Goal: Task Accomplishment & Management: Complete application form

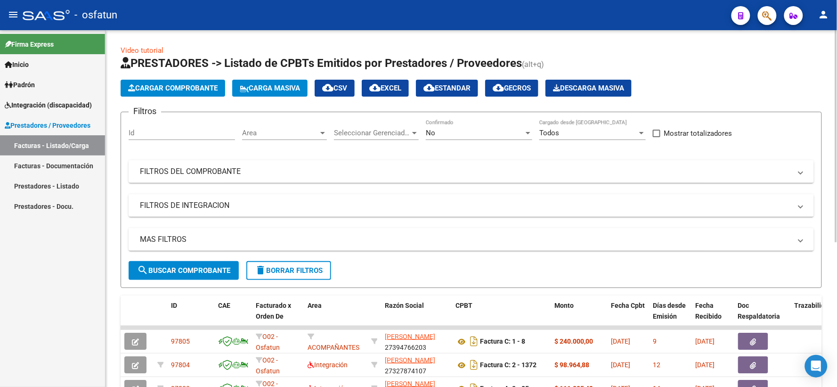
click at [178, 89] on span "Cargar Comprobante" at bounding box center [173, 88] width 90 height 8
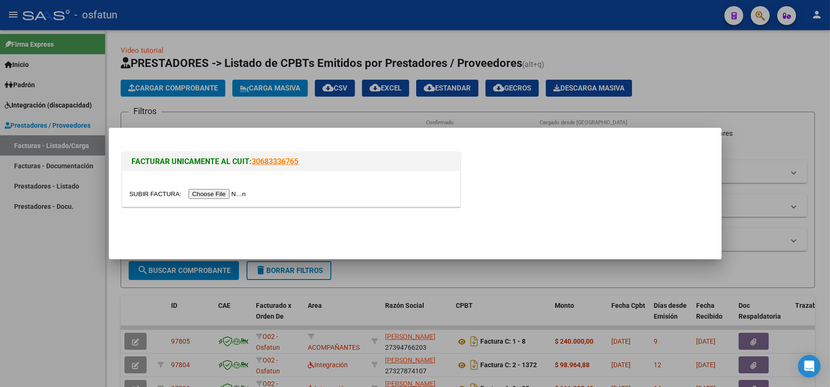
click at [199, 188] on div at bounding box center [291, 188] width 337 height 35
click at [202, 193] on input "file" at bounding box center [189, 194] width 119 height 10
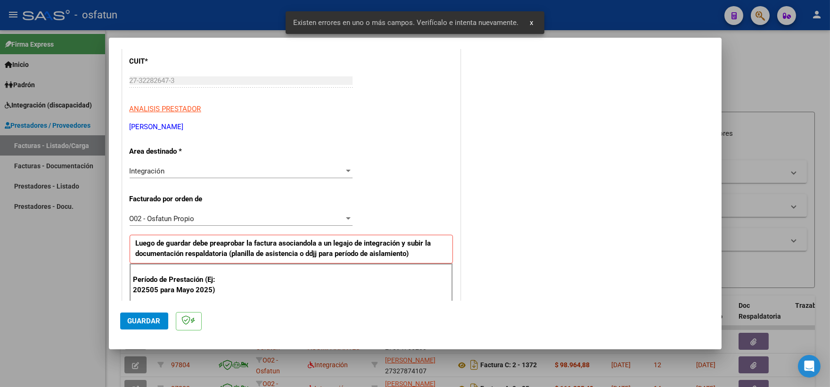
scroll to position [126, 0]
click at [208, 172] on div "Integración" at bounding box center [237, 170] width 214 height 8
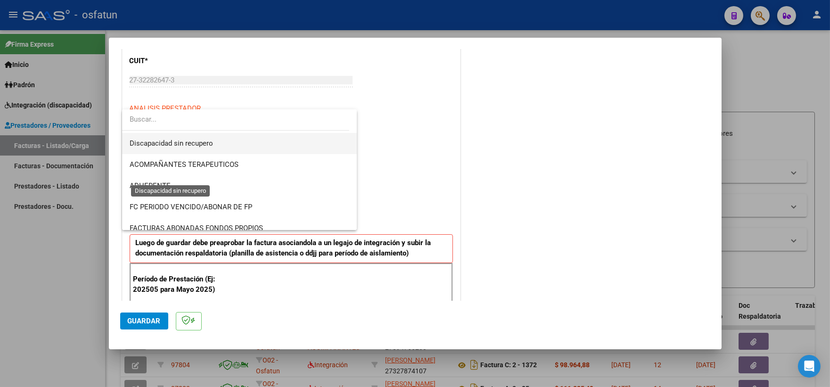
scroll to position [156, 0]
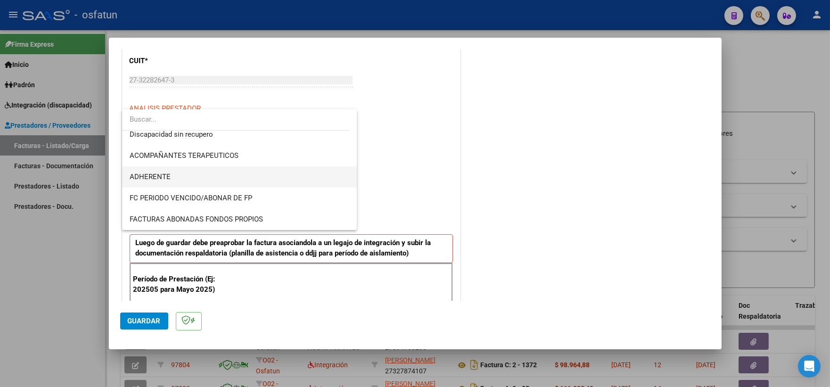
click at [196, 180] on span "ADHERENTE" at bounding box center [240, 176] width 220 height 21
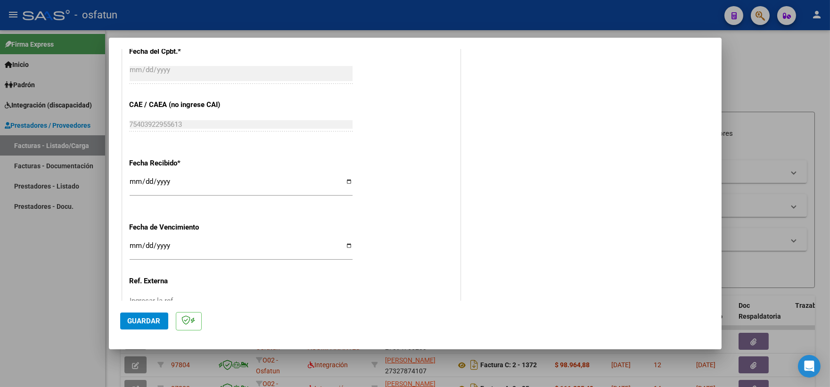
scroll to position [584, 0]
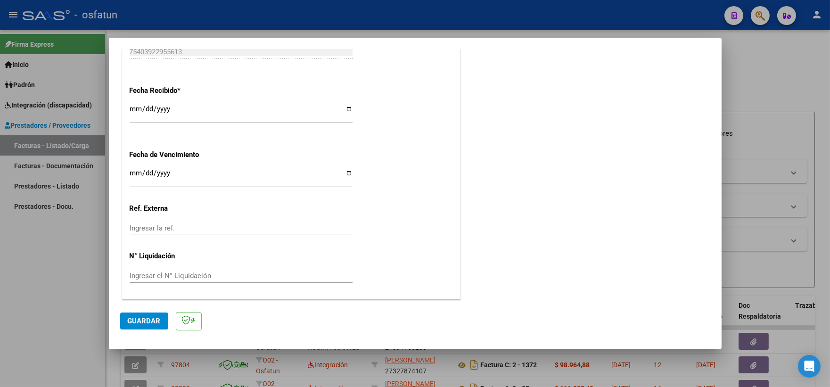
click at [159, 323] on span "Guardar" at bounding box center [144, 321] width 33 height 8
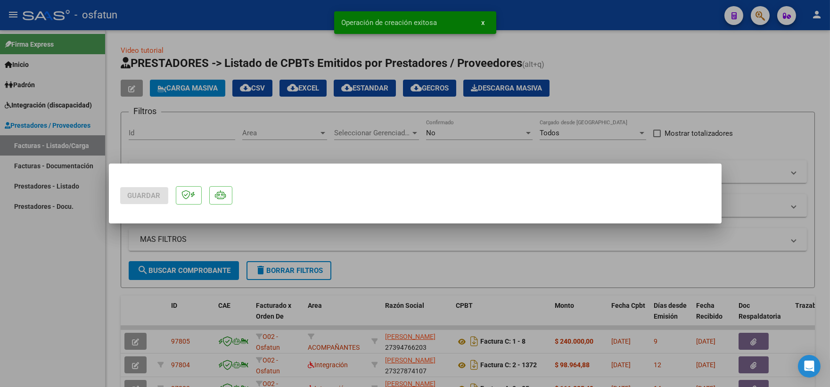
scroll to position [0, 0]
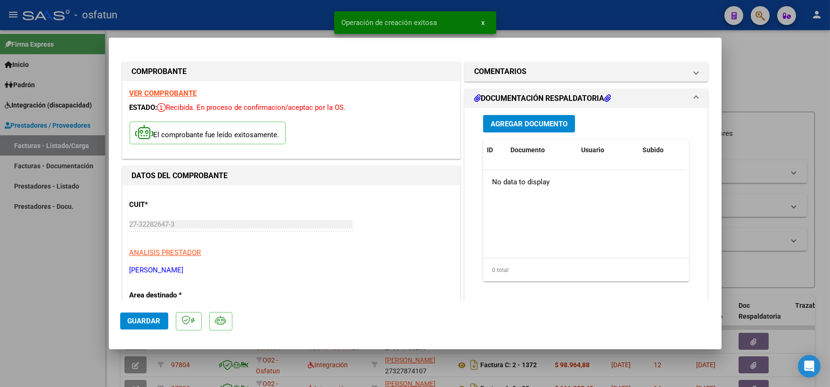
click at [548, 112] on div "Agregar Documento ID Documento Usuario Subido Acción No data to display 0 total…" at bounding box center [586, 202] width 221 height 188
click at [548, 120] on span "Agregar Documento" at bounding box center [529, 124] width 77 height 8
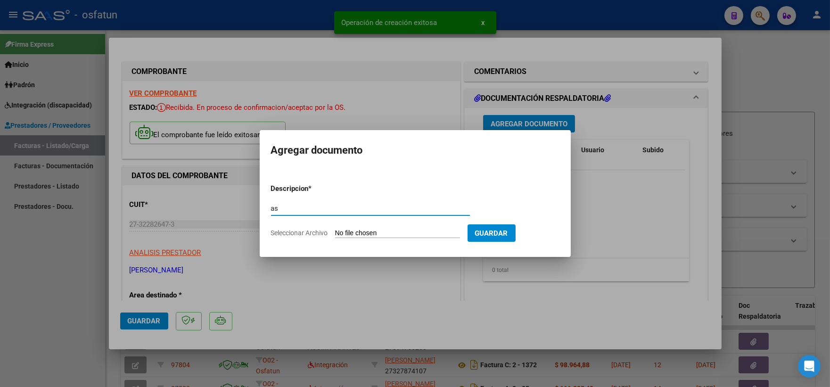
type input "a"
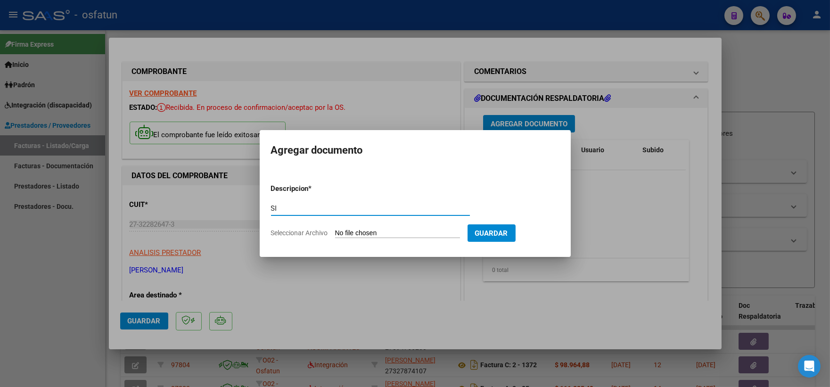
type input "S"
type input "ASISTENCIA"
click at [415, 234] on input "Seleccionar Archivo" at bounding box center [397, 233] width 125 height 9
type input "C:\fakepath\ASIST PSICOLO.pdf"
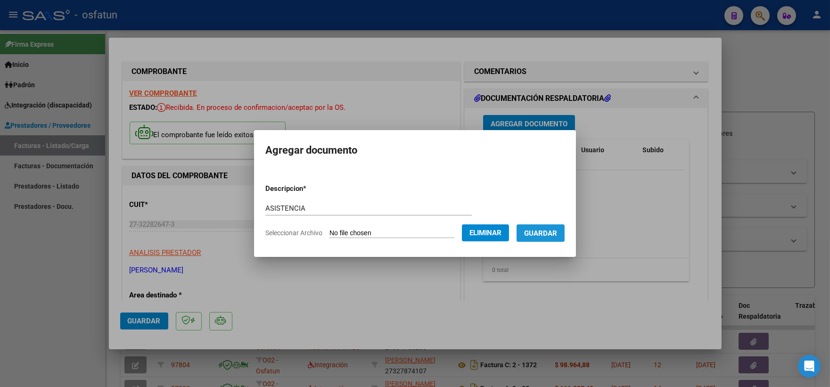
click at [544, 238] on button "Guardar" at bounding box center [540, 232] width 48 height 17
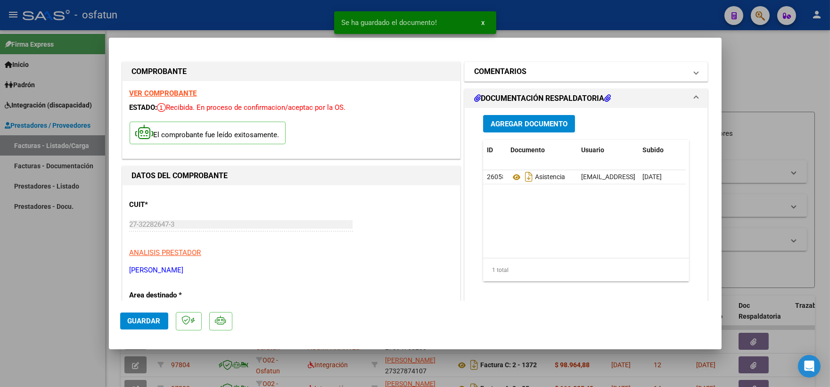
click at [515, 72] on h1 "COMENTARIOS" at bounding box center [500, 71] width 52 height 11
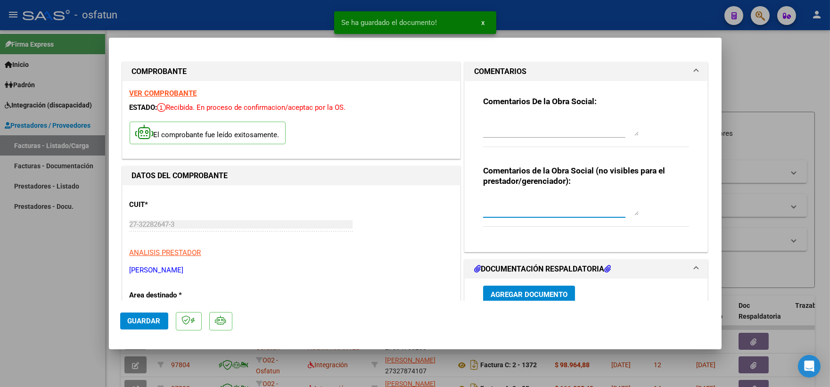
click at [569, 212] on textarea at bounding box center [561, 205] width 156 height 19
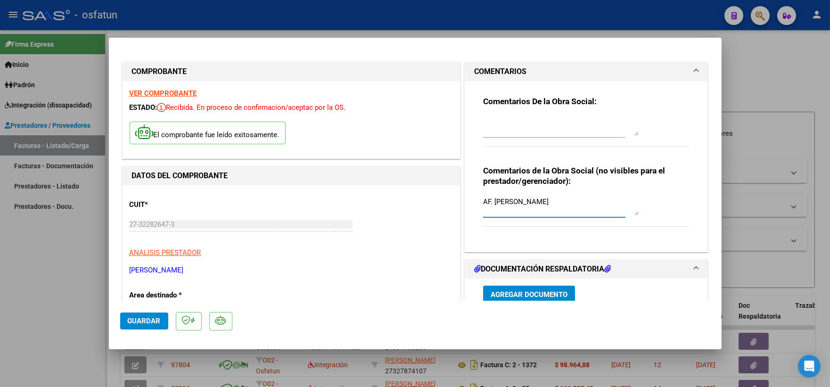
type textarea "AF. [PERSON_NAME]"
click at [547, 290] on span "Agregar Documento" at bounding box center [529, 294] width 77 height 8
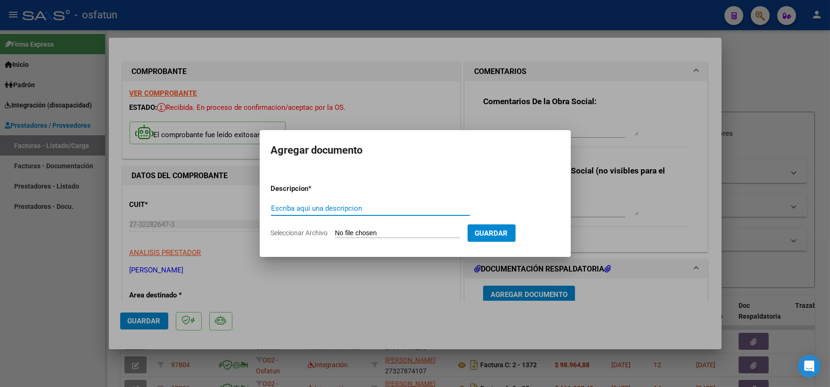
click at [361, 210] on input "Escriba aquí una descripcion" at bounding box center [370, 208] width 199 height 8
type input "AUTORIZACION"
drag, startPoint x: 379, startPoint y: 240, endPoint x: 383, endPoint y: 234, distance: 7.4
click at [380, 239] on form "Descripcion * AUTORIZACION Escriba aquí una descripcion Seleccionar Archivo Gua…" at bounding box center [415, 210] width 288 height 69
click at [383, 234] on input "Seleccionar Archivo" at bounding box center [397, 233] width 125 height 9
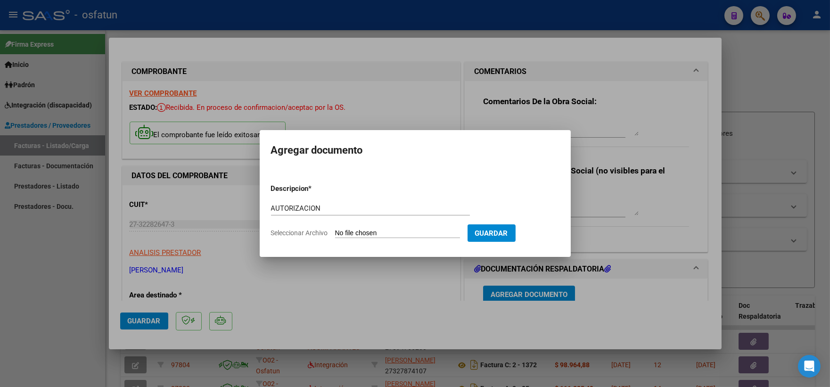
type input "C:\fakepath\ASIST PSICOLO.pdf"
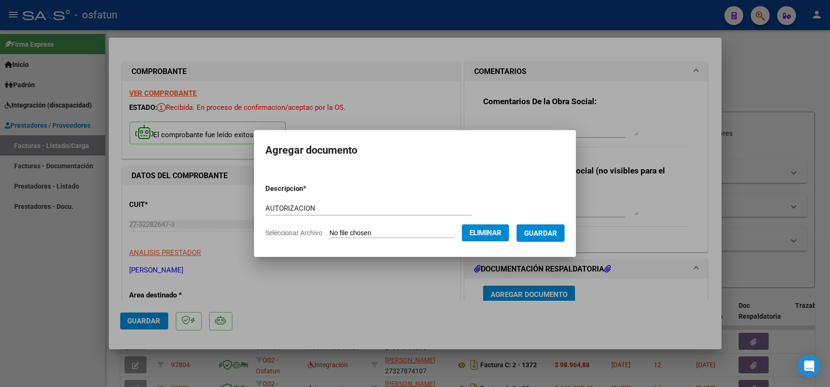
click at [501, 235] on span "Eliminar" at bounding box center [485, 233] width 32 height 8
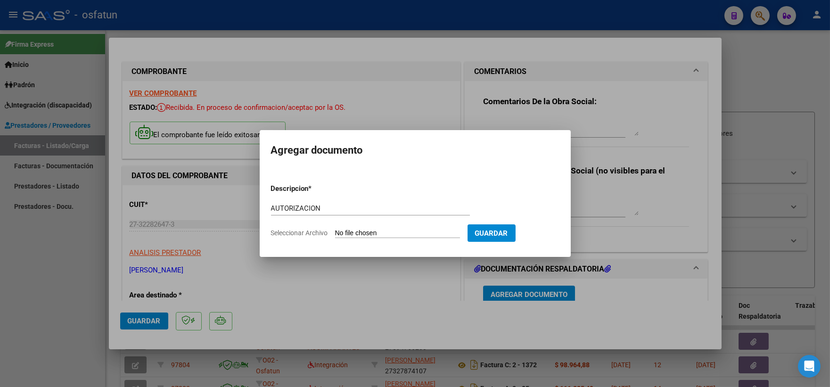
click at [643, 277] on div at bounding box center [415, 193] width 830 height 387
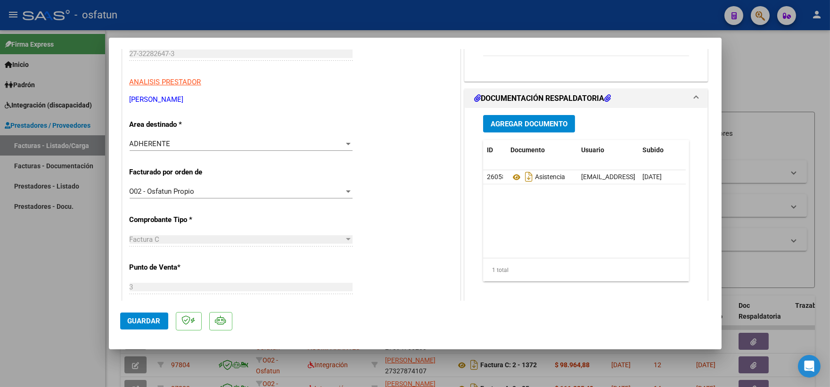
scroll to position [212, 0]
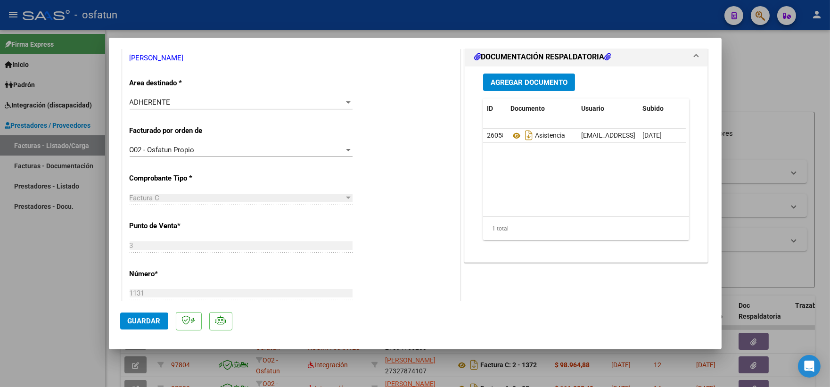
click at [514, 84] on span "Agregar Documento" at bounding box center [529, 82] width 77 height 8
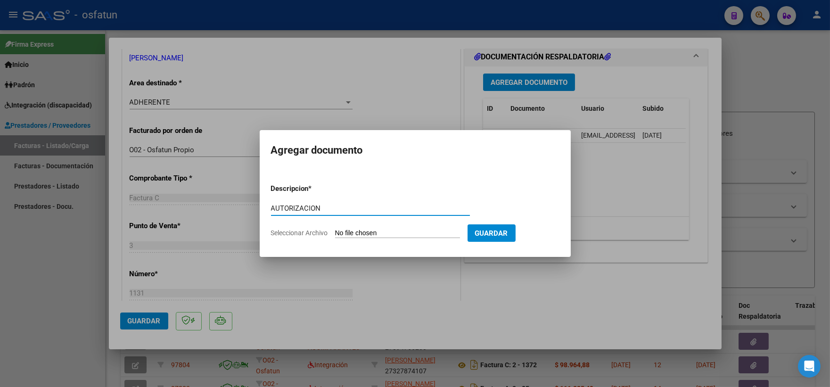
type input "AUTORIZACION"
click at [375, 233] on input "Seleccionar Archivo" at bounding box center [397, 233] width 125 height 9
type input "C:\fakepath\AUT PSICOLOGIA 2025.pdf"
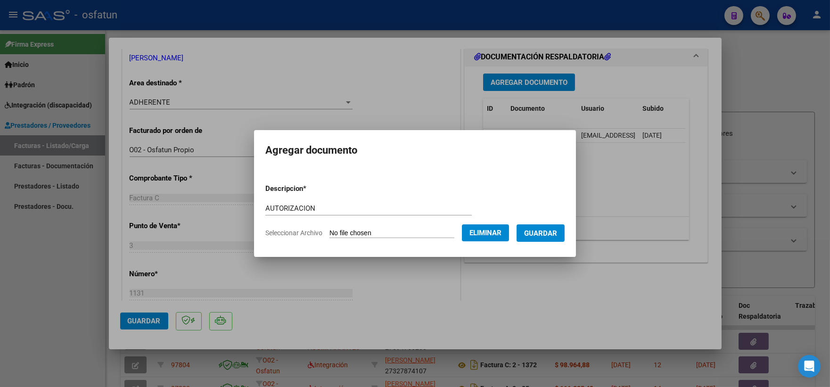
click at [565, 233] on button "Guardar" at bounding box center [540, 232] width 48 height 17
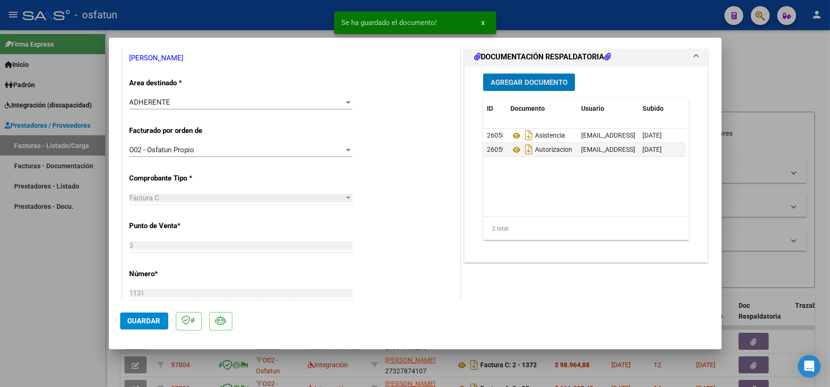
click at [159, 323] on span "Guardar" at bounding box center [144, 321] width 33 height 8
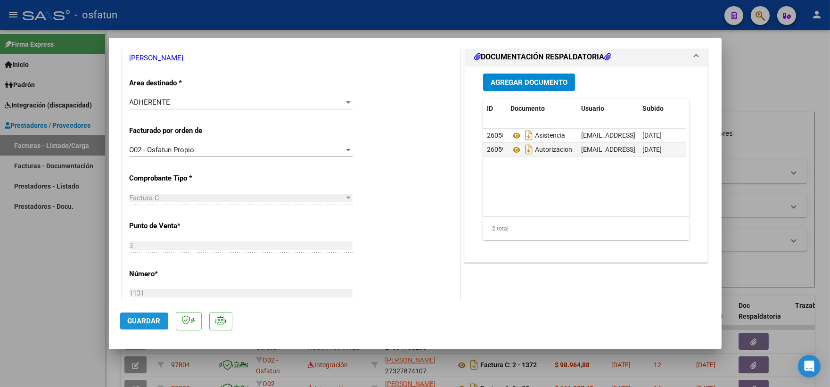
click at [152, 319] on span "Guardar" at bounding box center [144, 321] width 33 height 8
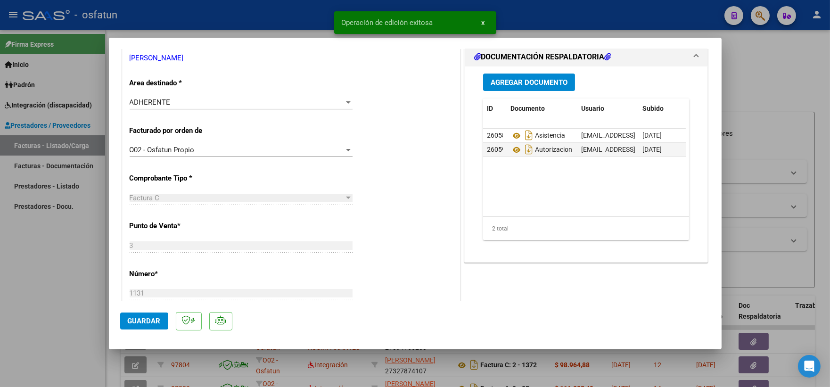
click at [762, 72] on div at bounding box center [415, 193] width 830 height 387
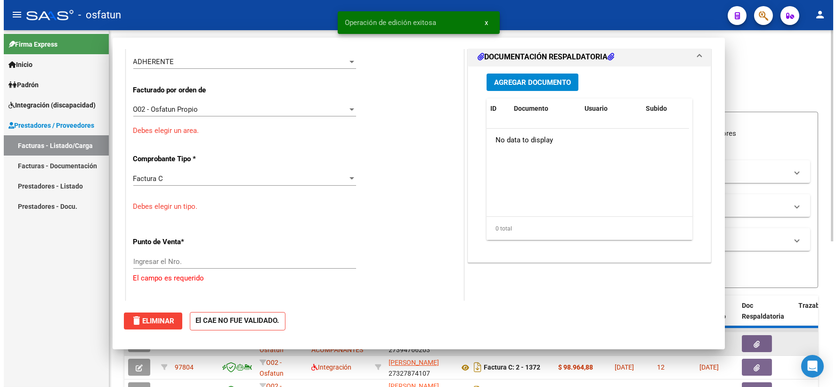
scroll to position [0, 0]
